Goal: Communication & Community: Answer question/provide support

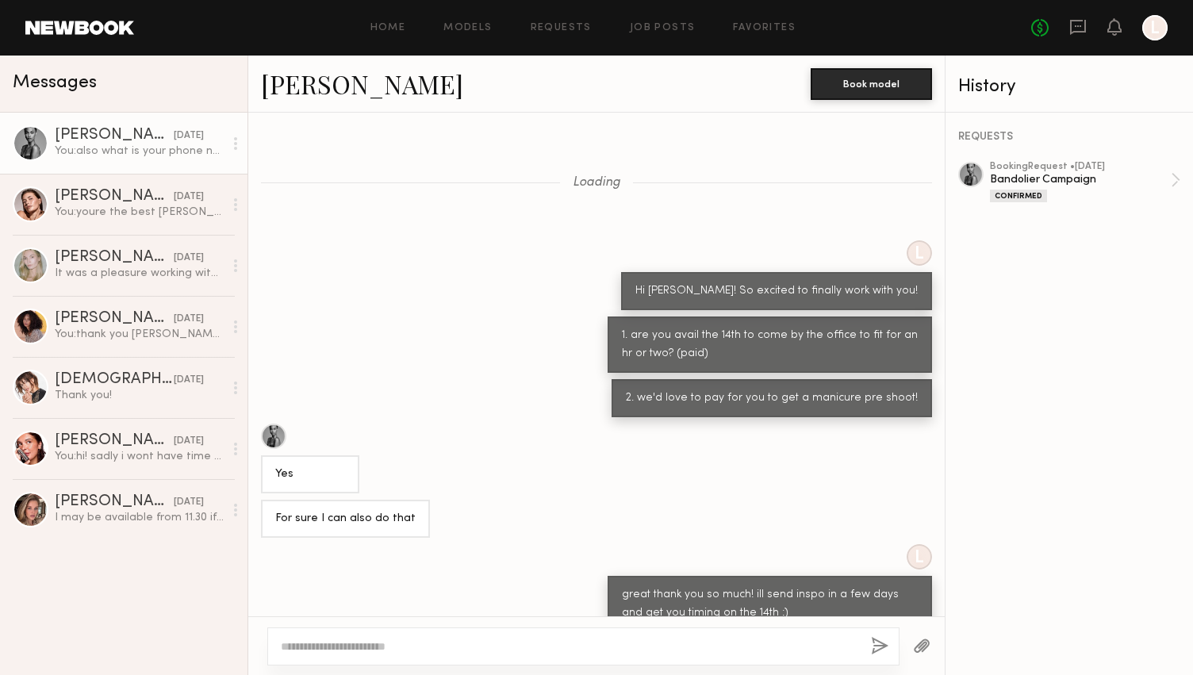
scroll to position [1271, 0]
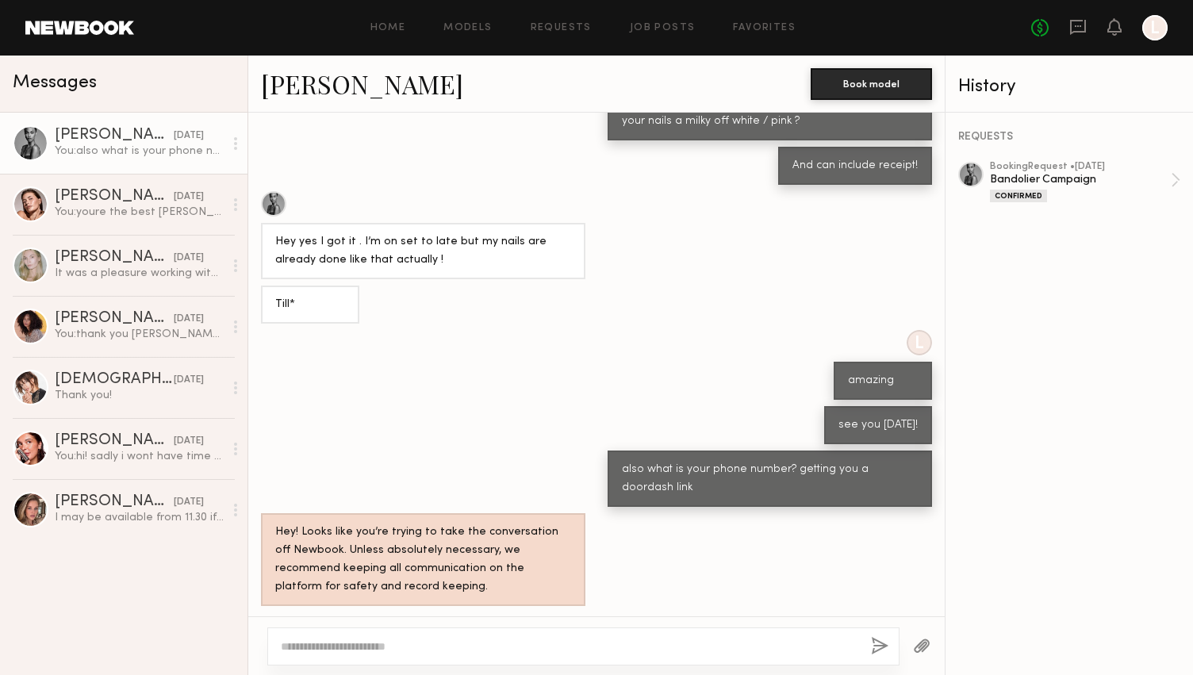
click at [367, 650] on textarea at bounding box center [569, 647] width 577 height 16
click at [428, 647] on textarea at bounding box center [569, 647] width 577 height 16
click at [84, 28] on link at bounding box center [79, 28] width 109 height 14
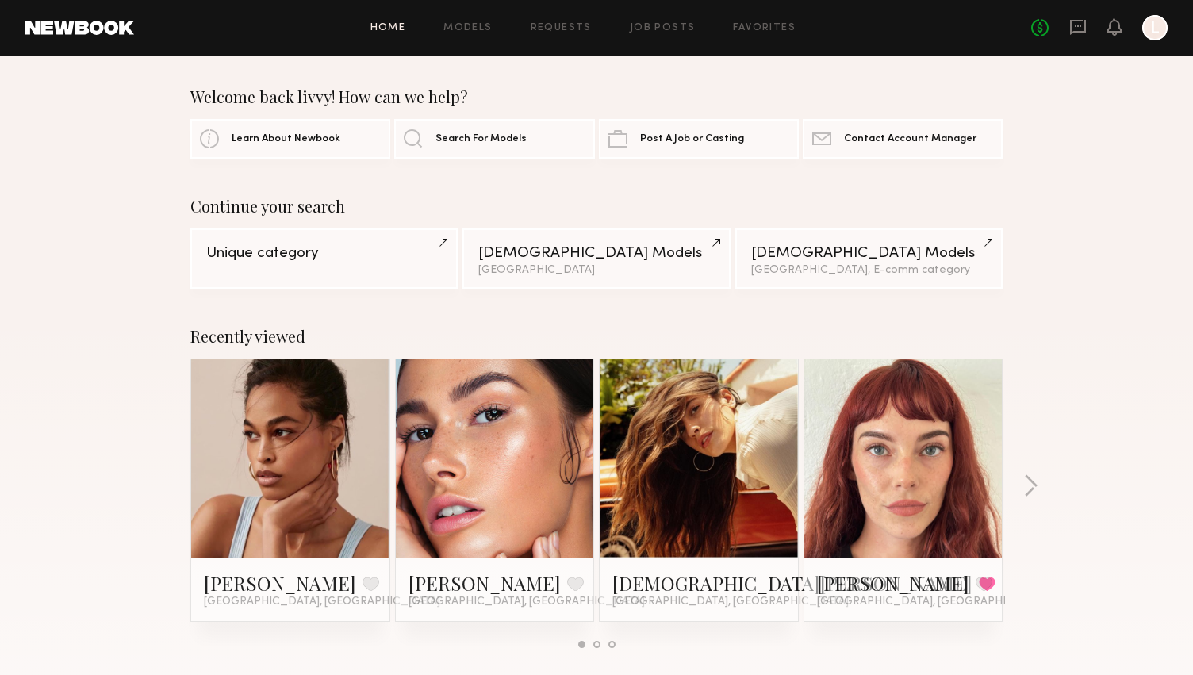
click at [573, 313] on div "Recently viewed [PERSON_NAME] Favorite [GEOGRAPHIC_DATA], [GEOGRAPHIC_DATA] [PE…" at bounding box center [596, 494] width 1193 height 372
